Goal: Obtain resource: Obtain resource

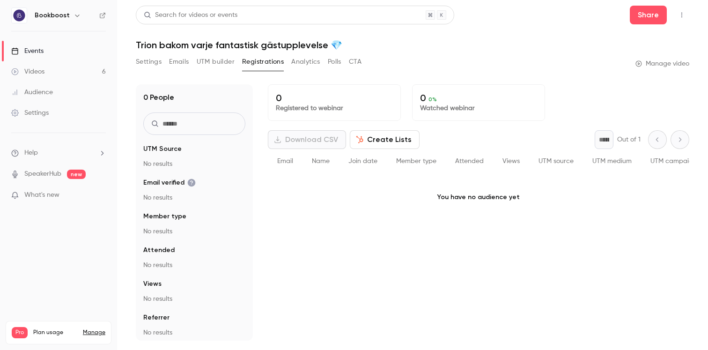
click at [60, 75] on link "Videos 6" at bounding box center [58, 71] width 117 height 21
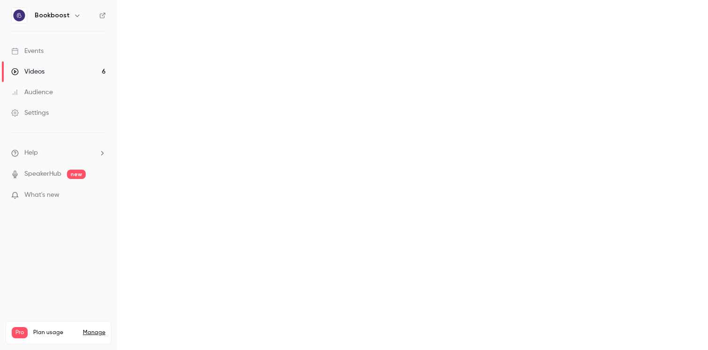
click at [59, 64] on link "Videos 6" at bounding box center [58, 71] width 117 height 21
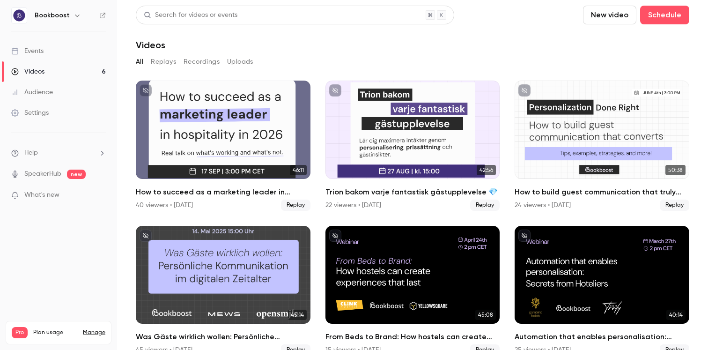
click at [59, 48] on link "Events" at bounding box center [58, 51] width 117 height 21
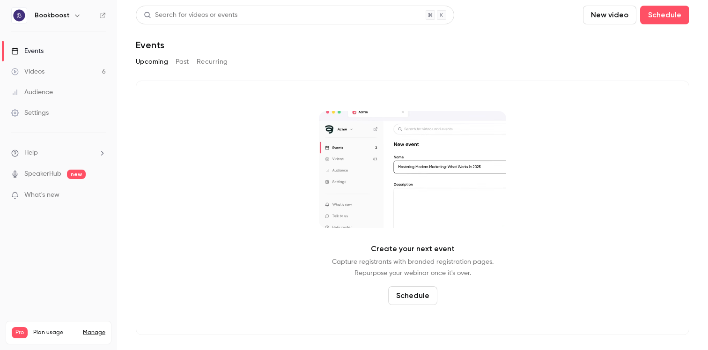
click at [168, 59] on div "Upcoming Past Recurring" at bounding box center [412, 61] width 553 height 15
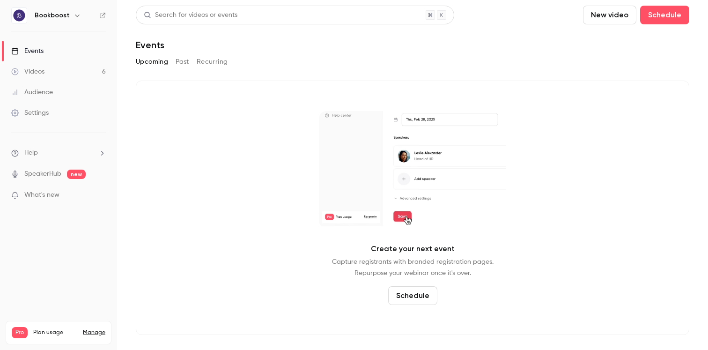
click at [199, 66] on button "Recurring" at bounding box center [212, 61] width 31 height 15
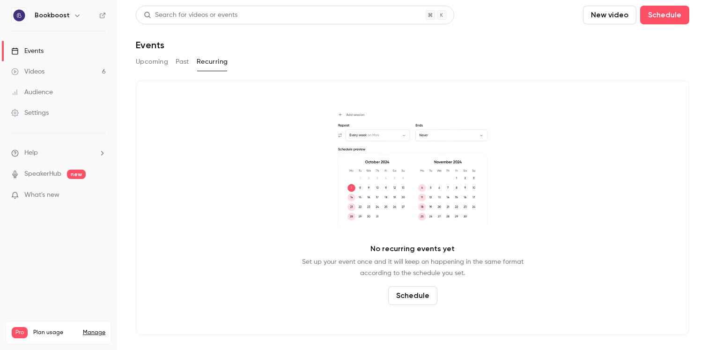
click at [185, 64] on button "Past" at bounding box center [183, 61] width 14 height 15
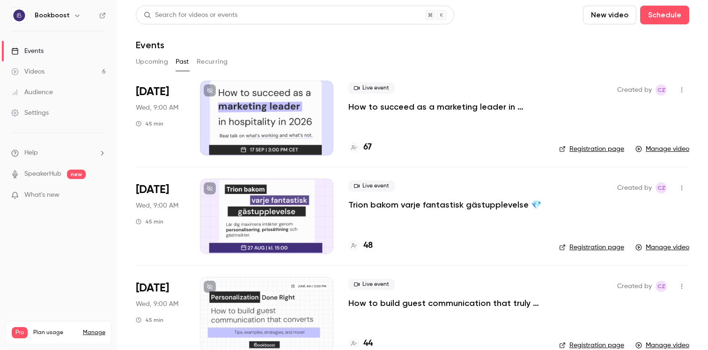
click at [441, 110] on p "How to succeed as a marketing leader in hospitality in [DATE]?" at bounding box center [446, 106] width 196 height 11
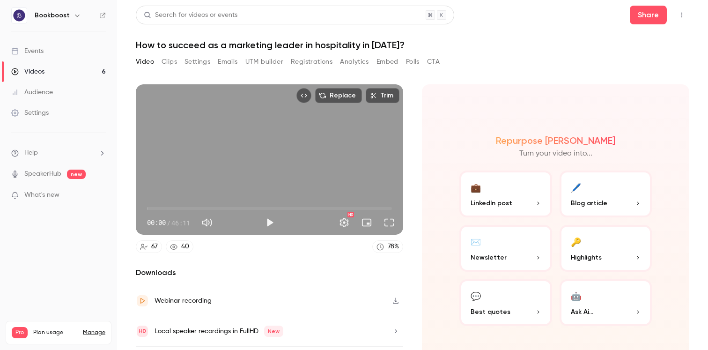
click at [412, 65] on button "Polls" at bounding box center [413, 61] width 14 height 15
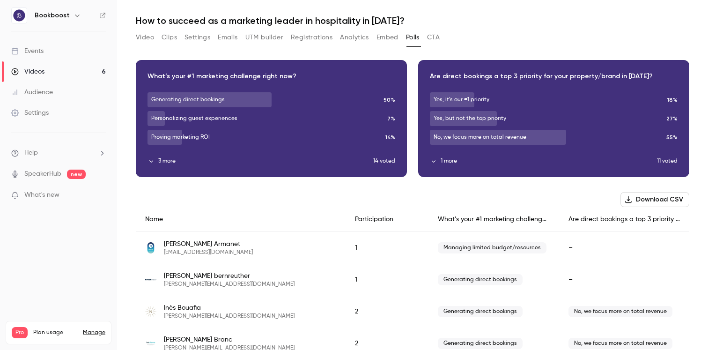
scroll to position [25, 0]
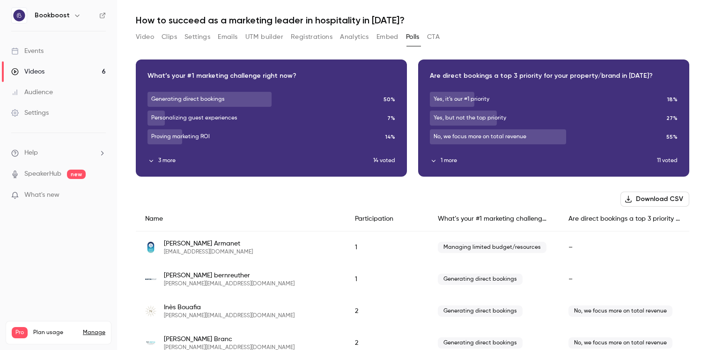
click at [155, 162] on button "3 more" at bounding box center [260, 160] width 226 height 8
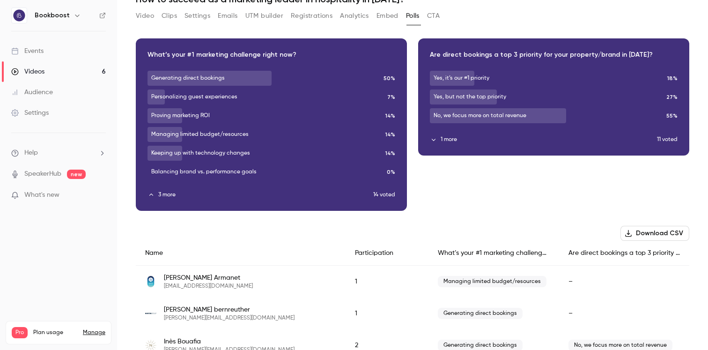
scroll to position [33, 0]
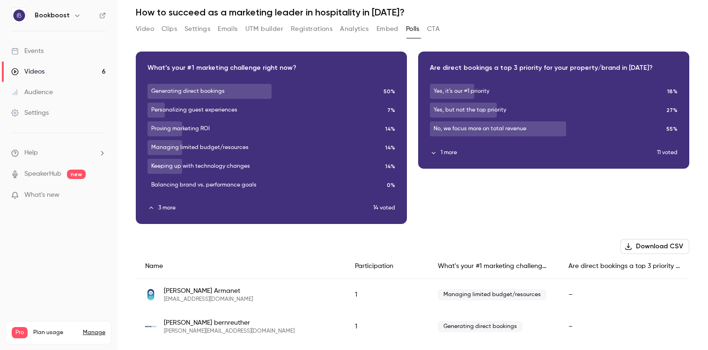
click at [445, 150] on button "1 more" at bounding box center [543, 152] width 227 height 8
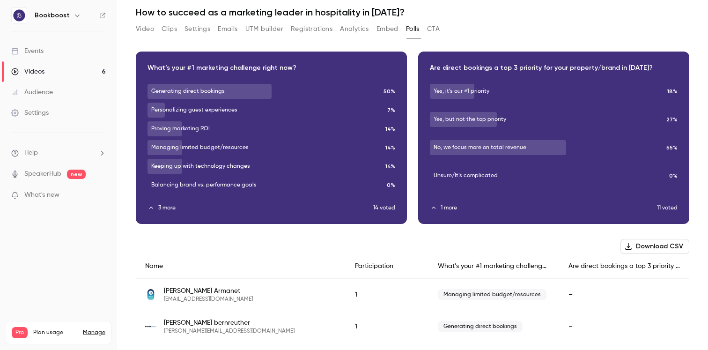
click at [461, 149] on div "Download image" at bounding box center [553, 137] width 270 height 171
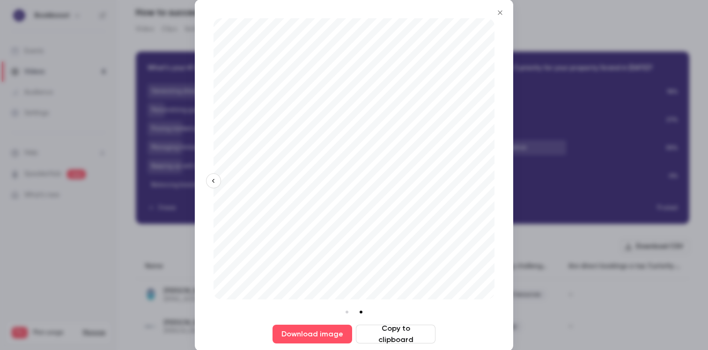
click at [498, 13] on icon "Close" at bounding box center [499, 12] width 11 height 7
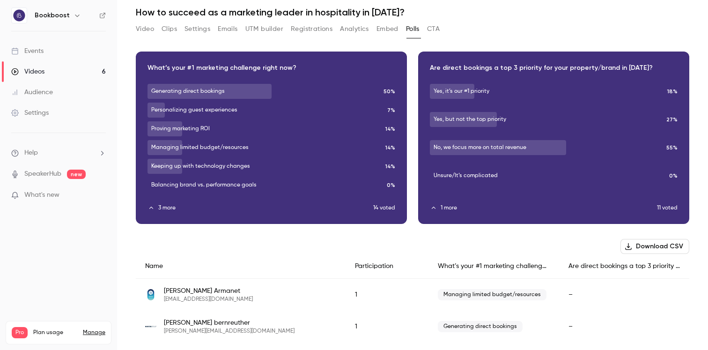
click at [320, 134] on div "Download image" at bounding box center [271, 137] width 270 height 171
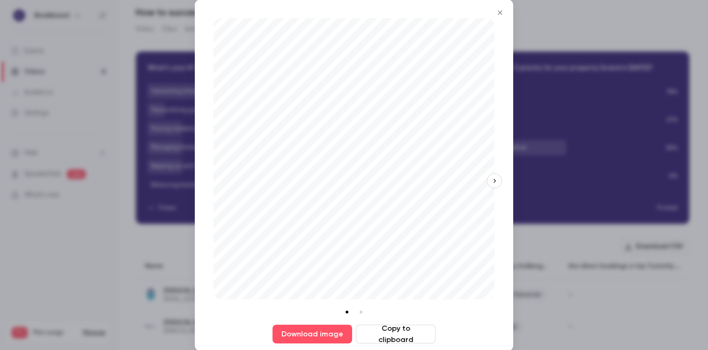
click at [498, 179] on button "button" at bounding box center [494, 180] width 15 height 15
click at [498, 179] on div "Download image Copy to clipboard" at bounding box center [354, 175] width 318 height 351
click at [216, 175] on button "button" at bounding box center [213, 180] width 15 height 15
click at [378, 334] on button "Copy to clipboard" at bounding box center [396, 333] width 80 height 19
